Goal: Transaction & Acquisition: Purchase product/service

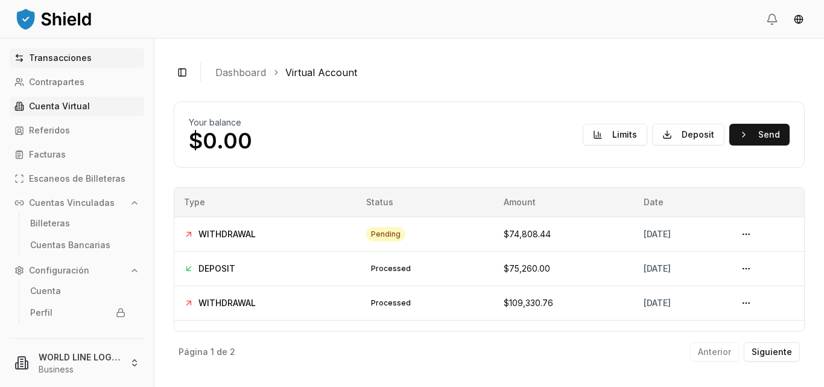
click at [54, 60] on p "Transacciones" at bounding box center [60, 58] width 63 height 8
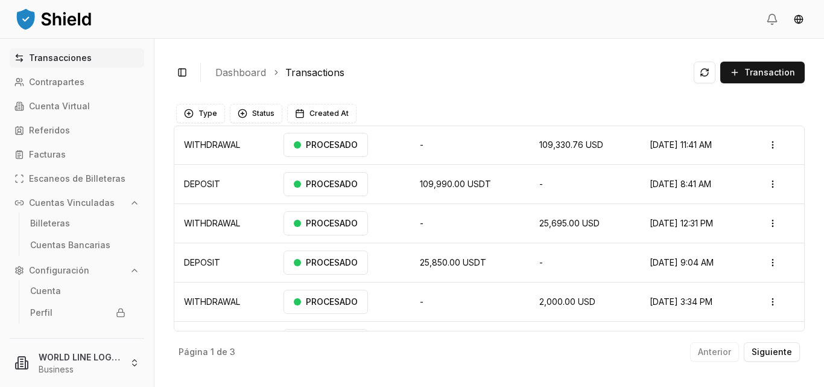
scroll to position [138, 0]
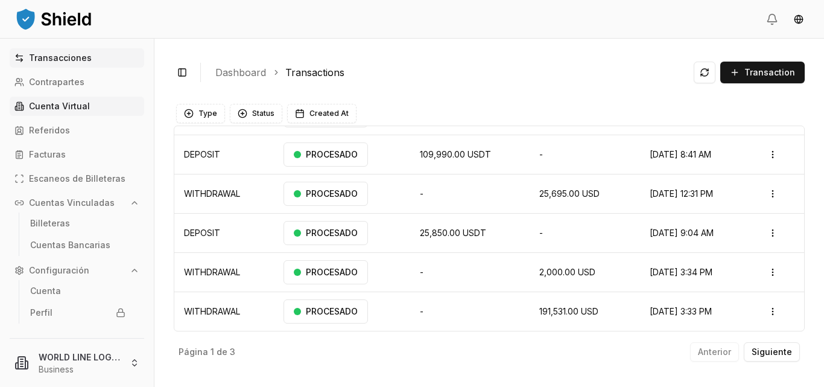
click at [48, 110] on p "Cuenta Virtual" at bounding box center [59, 106] width 61 height 8
click at [74, 102] on p "Cuenta Virtual" at bounding box center [59, 106] width 61 height 8
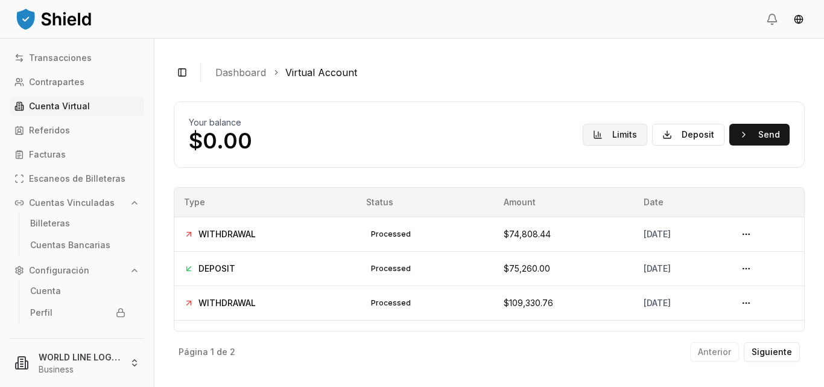
click at [627, 141] on button "Limits" at bounding box center [615, 135] width 65 height 22
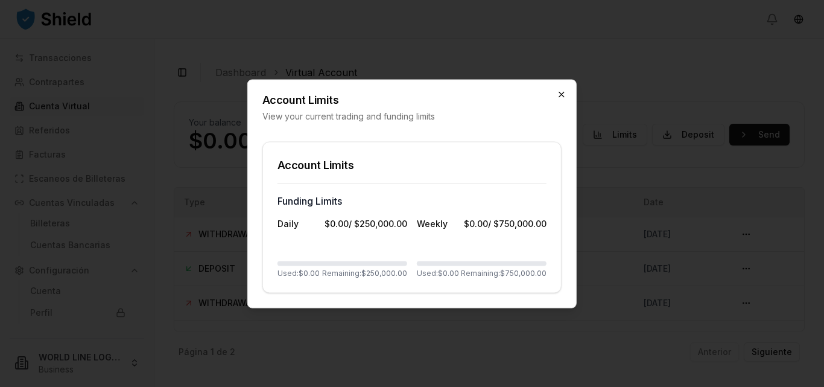
click at [559, 91] on icon "button" at bounding box center [562, 94] width 10 height 10
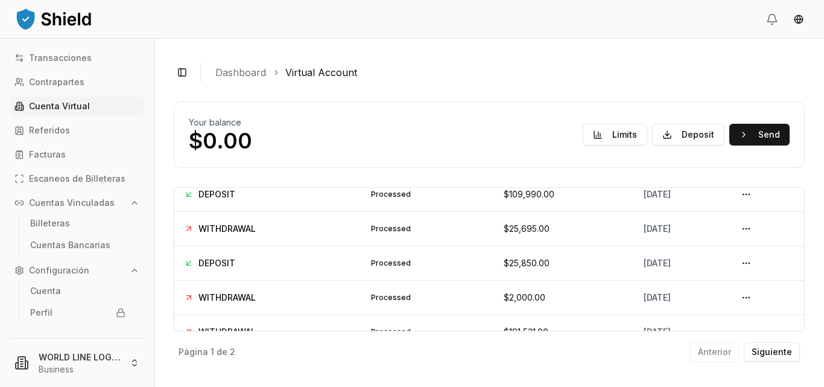
scroll to position [161, 0]
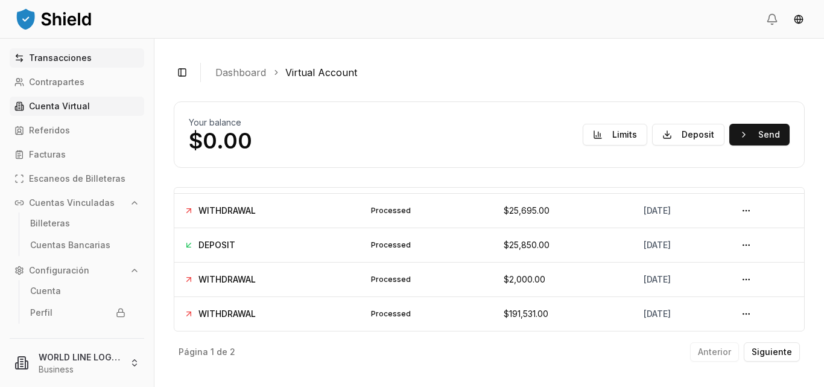
click at [66, 51] on link "Transacciones" at bounding box center [77, 57] width 135 height 19
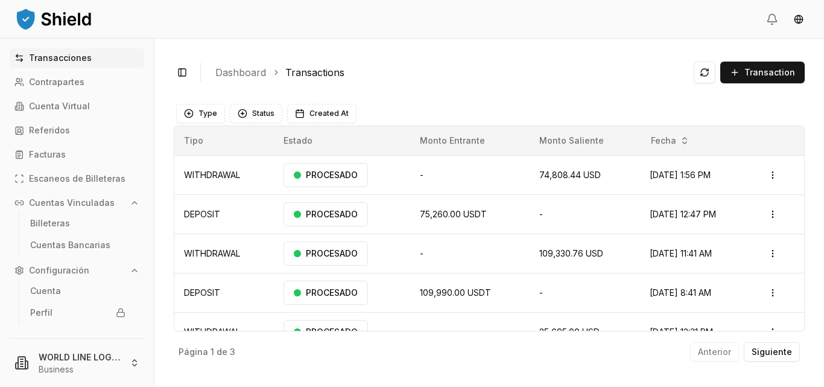
click at [64, 55] on p "Transacciones" at bounding box center [60, 58] width 63 height 8
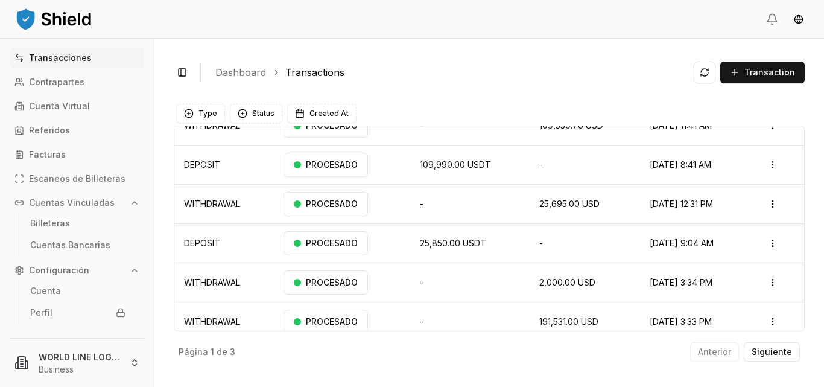
scroll to position [138, 0]
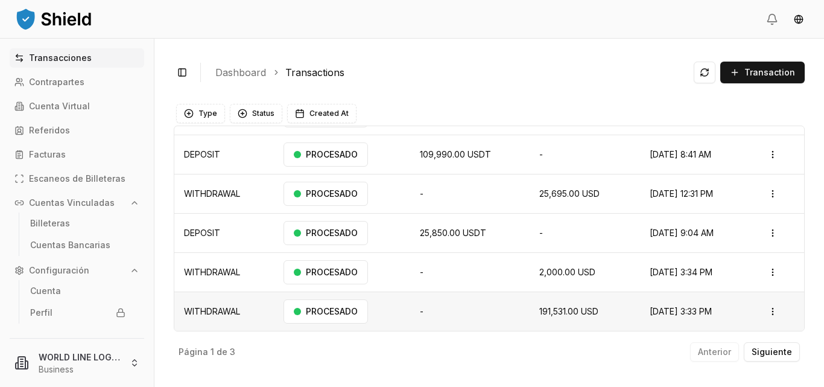
click at [557, 311] on span "191,531.00 USD" at bounding box center [568, 311] width 59 height 10
click at [775, 351] on p "Siguiente" at bounding box center [772, 352] width 40 height 8
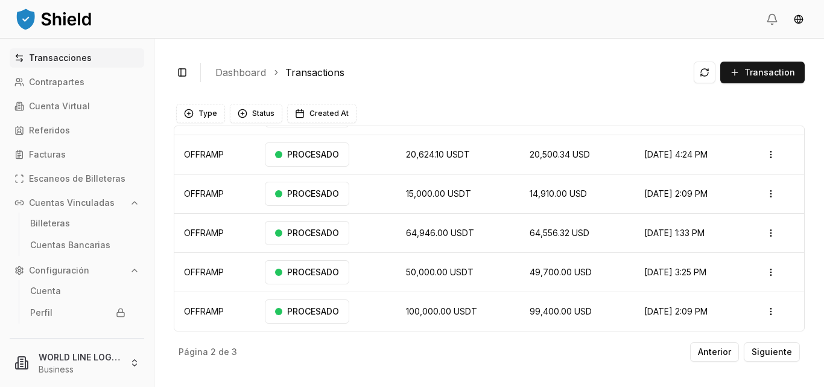
click at [763, 310] on html "Transacciones Contrapartes Cuenta Virtual Referidos Facturas Escaneos de Billet…" at bounding box center [412, 193] width 824 height 387
click at [731, 270] on p "Ver Detalles" at bounding box center [725, 270] width 44 height 7
click at [815, 164] on div "Toggle Sidebar Dashboard Transactions Transaction WITHDRAWAL N/A N/A 74,808.44 …" at bounding box center [489, 213] width 670 height 348
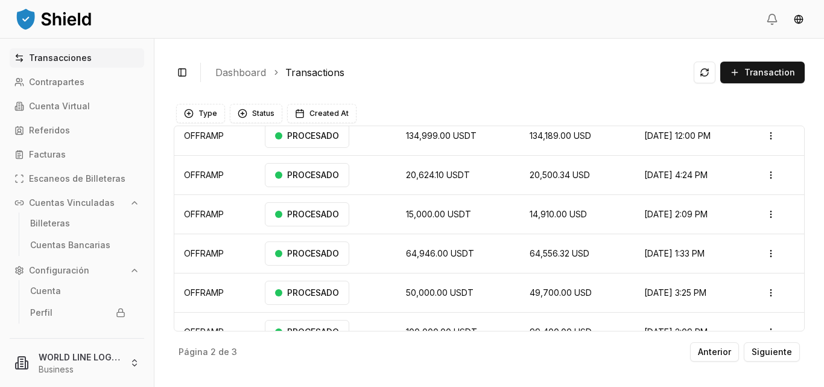
scroll to position [138, 0]
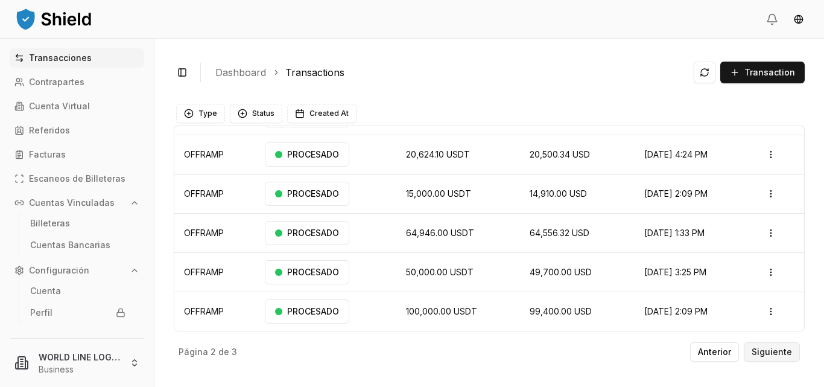
click at [767, 354] on p "Siguiente" at bounding box center [772, 352] width 40 height 8
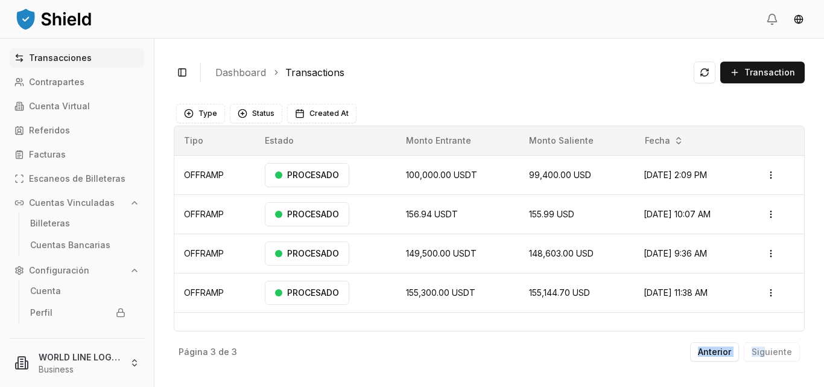
drag, startPoint x: 767, startPoint y: 354, endPoint x: 513, endPoint y: 351, distance: 253.4
click at [513, 351] on div "Página 3 de 3 Anterior Siguiente" at bounding box center [489, 349] width 631 height 36
click at [60, 60] on p "Transacciones" at bounding box center [60, 58] width 63 height 8
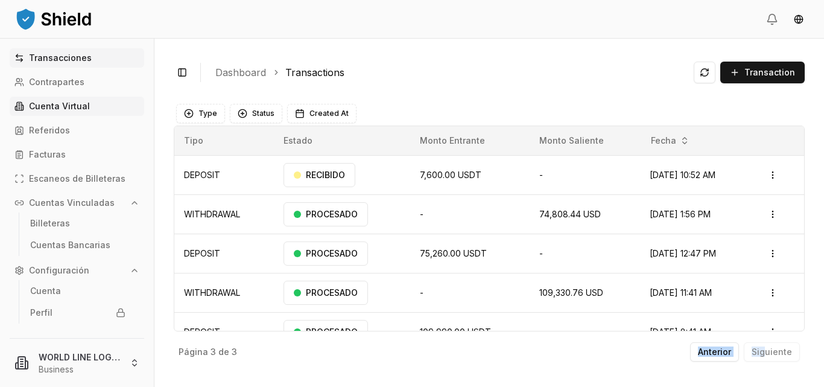
click at [61, 112] on link "Cuenta Virtual" at bounding box center [77, 106] width 135 height 19
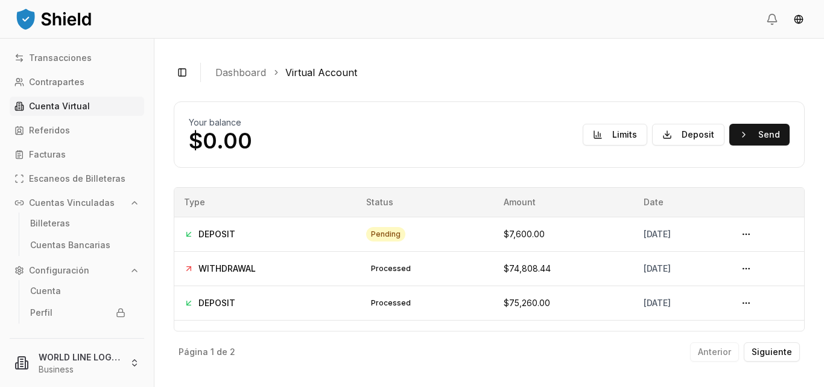
click at [118, 211] on button "Cuentas Vinculadas" at bounding box center [77, 202] width 135 height 19
click at [130, 227] on icon "button" at bounding box center [135, 227] width 10 height 10
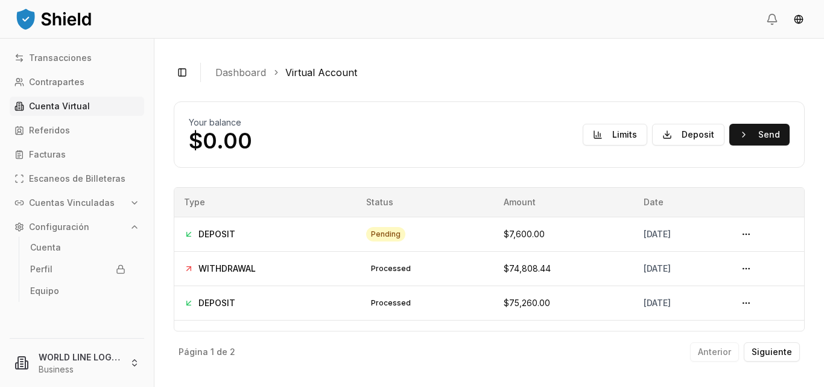
click at [130, 227] on icon "button" at bounding box center [135, 227] width 10 height 10
click at [109, 221] on button "Configuración" at bounding box center [77, 226] width 135 height 19
click at [106, 219] on button "Configuración" at bounding box center [77, 226] width 135 height 19
click at [746, 233] on button at bounding box center [746, 233] width 19 height 19
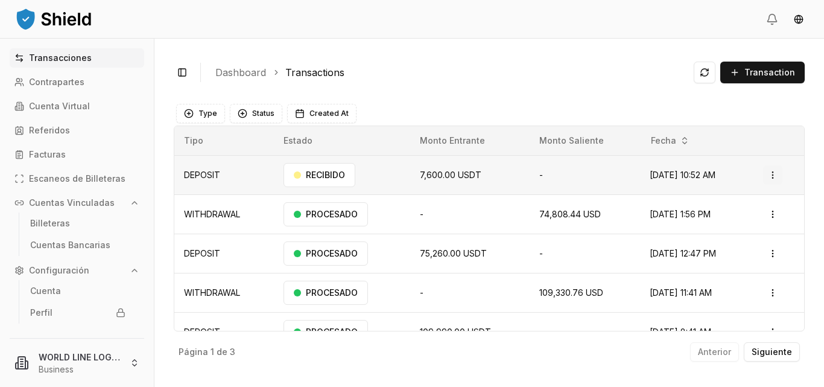
click at [767, 174] on html "Transacciones Contrapartes Cuenta Virtual Referidos Facturas Escaneos de Billet…" at bounding box center [412, 193] width 824 height 387
click at [742, 224] on p "Ver Detalles" at bounding box center [749, 222] width 44 height 7
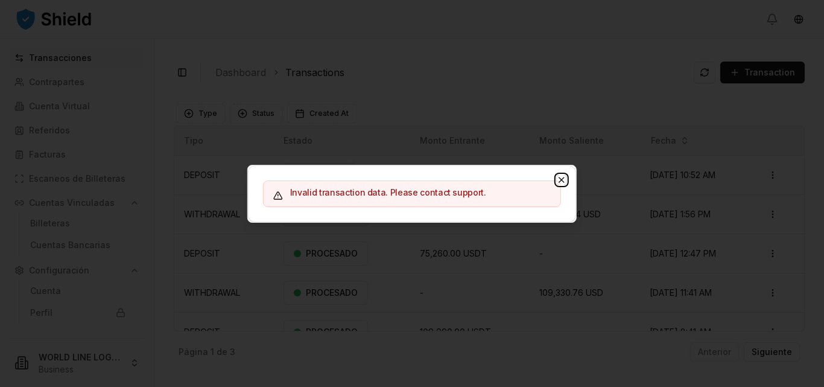
click at [560, 179] on icon "button" at bounding box center [562, 180] width 10 height 10
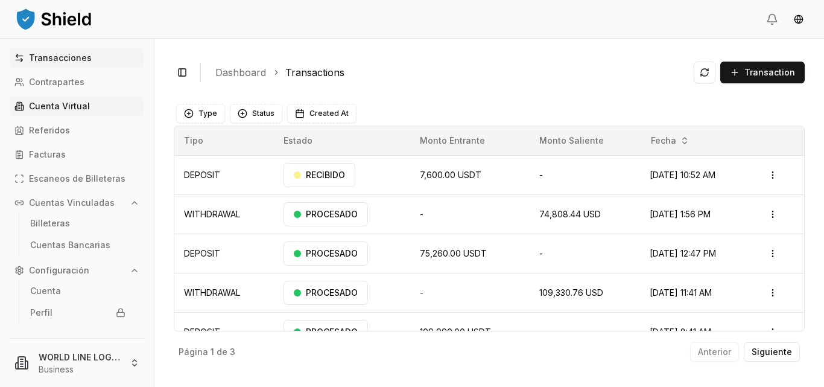
click at [52, 99] on link "Cuenta Virtual" at bounding box center [77, 106] width 135 height 19
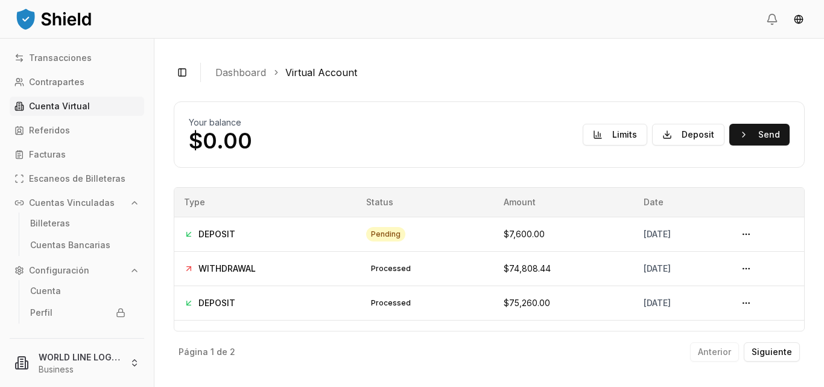
click at [408, 52] on div "Toggle Sidebar Dashboard Virtual Account Your balance $0.00 Limits Deposit Send…" at bounding box center [489, 213] width 670 height 348
click at [594, 29] on header at bounding box center [412, 19] width 824 height 39
click at [687, 209] on th "Date" at bounding box center [680, 202] width 93 height 29
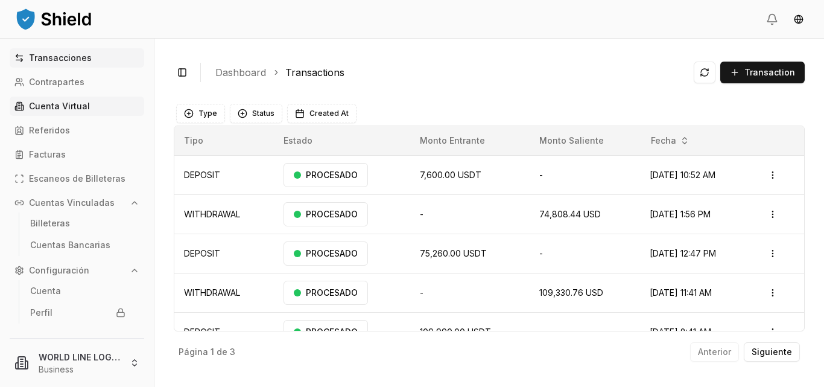
click at [43, 111] on link "Cuenta Virtual" at bounding box center [77, 106] width 135 height 19
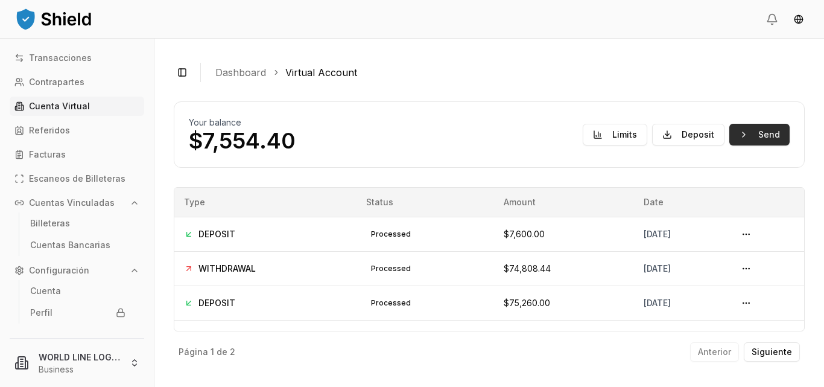
click at [758, 138] on button "Send" at bounding box center [759, 135] width 60 height 22
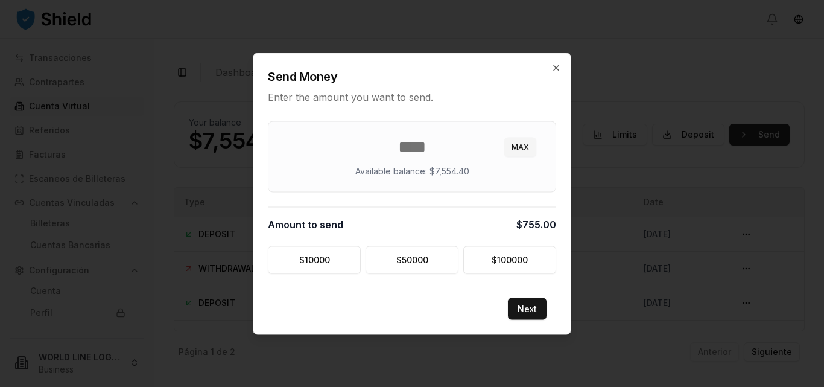
type input "****"
type input "*******"
click at [523, 305] on button "Next" at bounding box center [527, 308] width 39 height 22
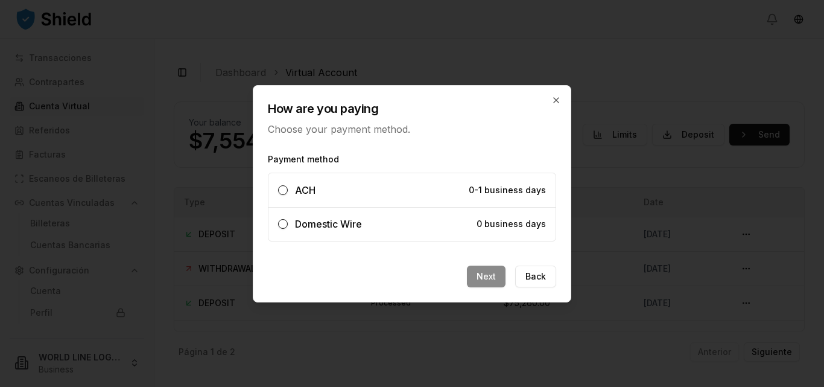
click at [336, 221] on span "Domestic Wire" at bounding box center [328, 224] width 67 height 12
click at [288, 221] on button "Domestic Wire 0 business days" at bounding box center [283, 224] width 10 height 10
click at [482, 275] on button "Next" at bounding box center [486, 276] width 39 height 22
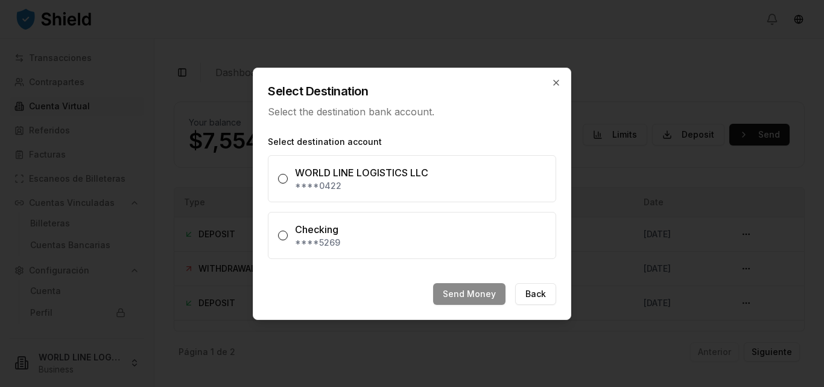
click at [361, 170] on div "WORLD LINE LOGISTICS LLC" at bounding box center [385, 172] width 181 height 14
click at [288, 174] on button "WORLD LINE LOGISTICS LLC ****0422" at bounding box center [283, 179] width 10 height 10
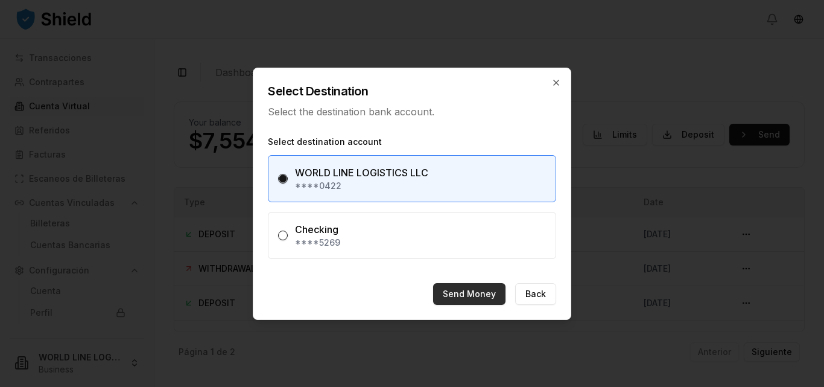
click at [459, 295] on button "Send Money" at bounding box center [469, 294] width 72 height 22
